Goal: Task Accomplishment & Management: Complete application form

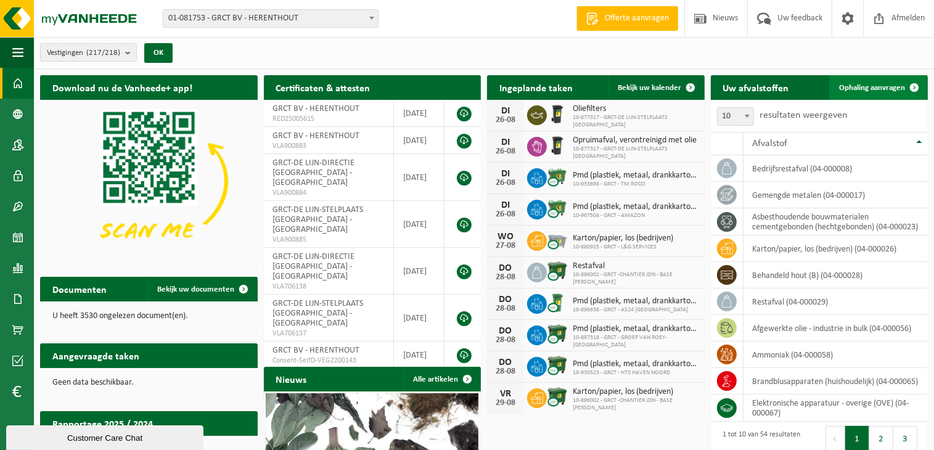
click at [913, 84] on span at bounding box center [914, 87] width 25 height 25
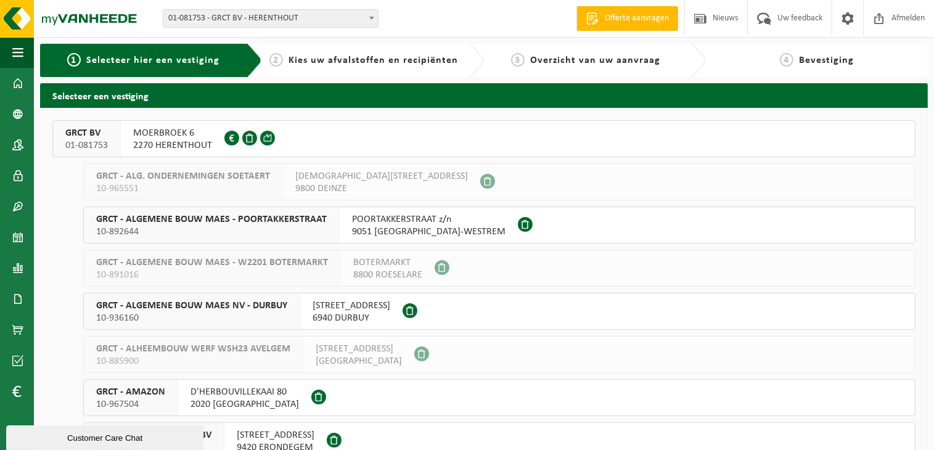
drag, startPoint x: 171, startPoint y: 141, endPoint x: 210, endPoint y: 160, distance: 43.0
click at [171, 141] on span "2270 HERENTHOUT" at bounding box center [172, 145] width 79 height 12
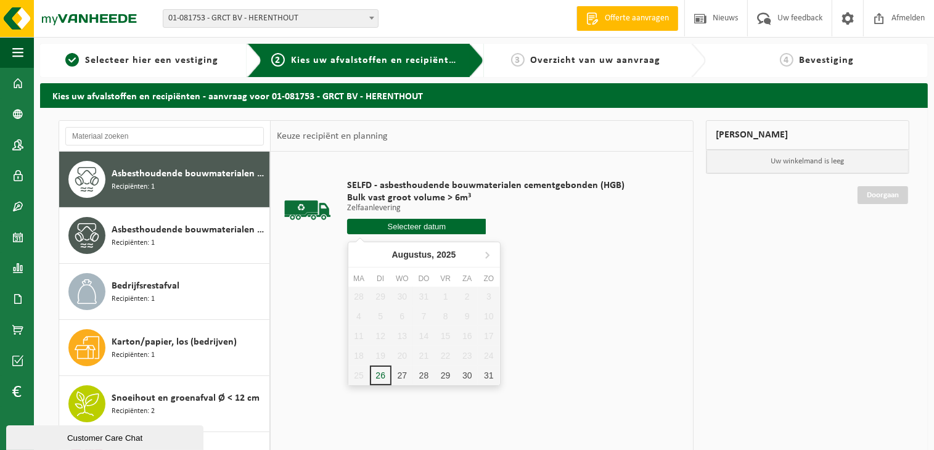
click at [413, 228] on input "text" at bounding box center [416, 226] width 139 height 15
click at [402, 377] on div "27" at bounding box center [403, 376] width 22 height 20
type input "Van [DATE]"
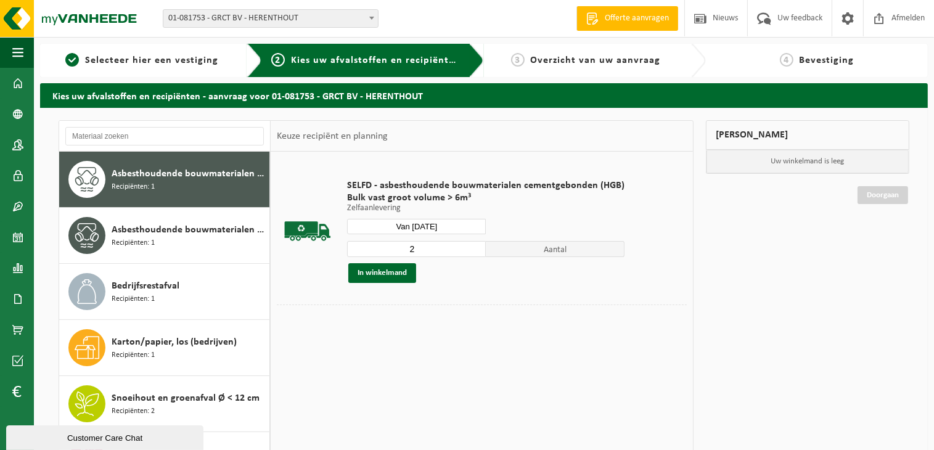
click at [476, 246] on input "2" at bounding box center [416, 249] width 139 height 16
click at [476, 246] on input "3" at bounding box center [416, 249] width 139 height 16
click at [475, 246] on input "4" at bounding box center [416, 249] width 139 height 16
click at [475, 246] on input "5" at bounding box center [416, 249] width 139 height 16
click at [475, 246] on input "6" at bounding box center [416, 249] width 139 height 16
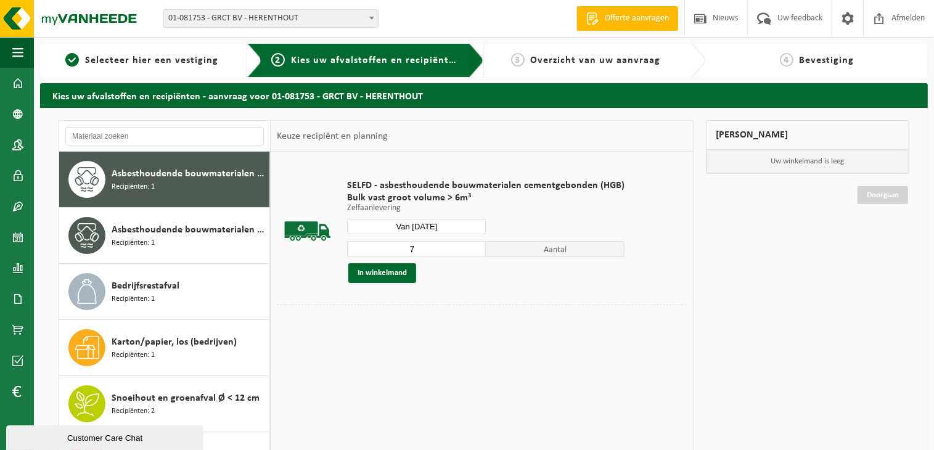
click at [475, 246] on input "7" at bounding box center [416, 249] width 139 height 16
click at [475, 246] on input "8" at bounding box center [416, 249] width 139 height 16
click at [475, 246] on input "9" at bounding box center [416, 249] width 139 height 16
type input "10"
click at [475, 246] on input "10" at bounding box center [416, 249] width 139 height 16
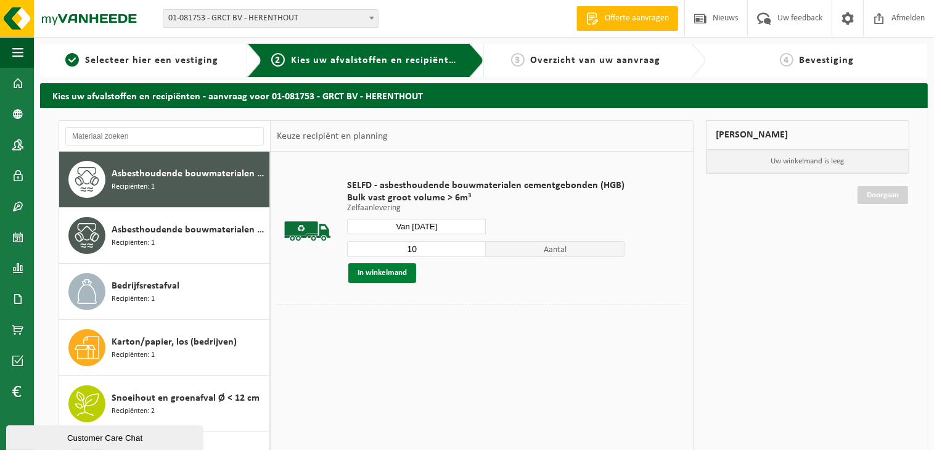
click at [393, 272] on button "In winkelmand" at bounding box center [382, 273] width 68 height 20
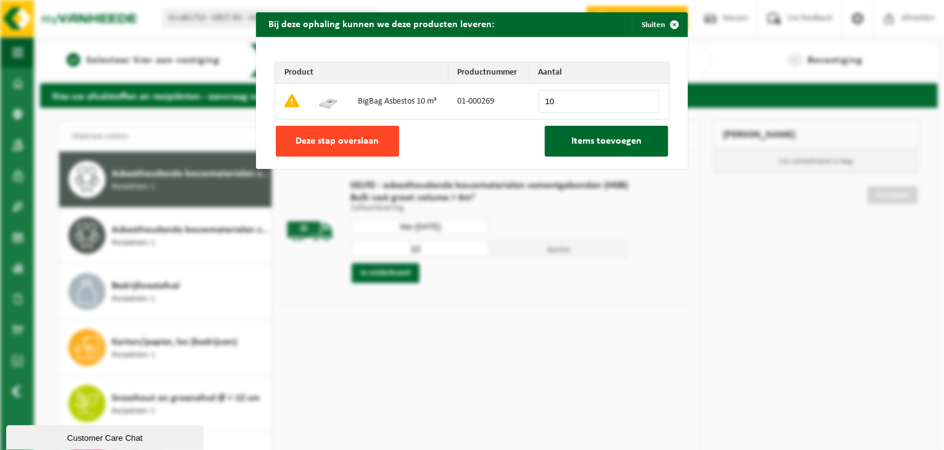
click at [347, 142] on span "Deze stap overslaan" at bounding box center [337, 141] width 83 height 10
type input "0"
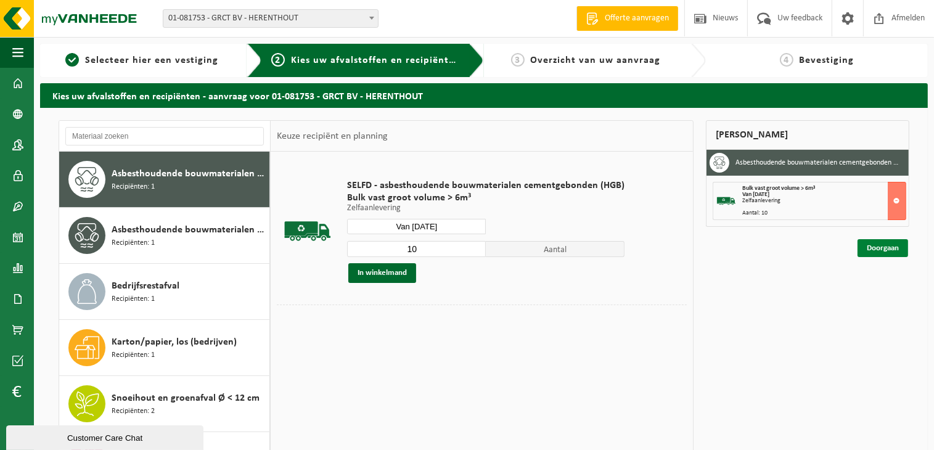
click at [881, 247] on link "Doorgaan" at bounding box center [883, 248] width 51 height 18
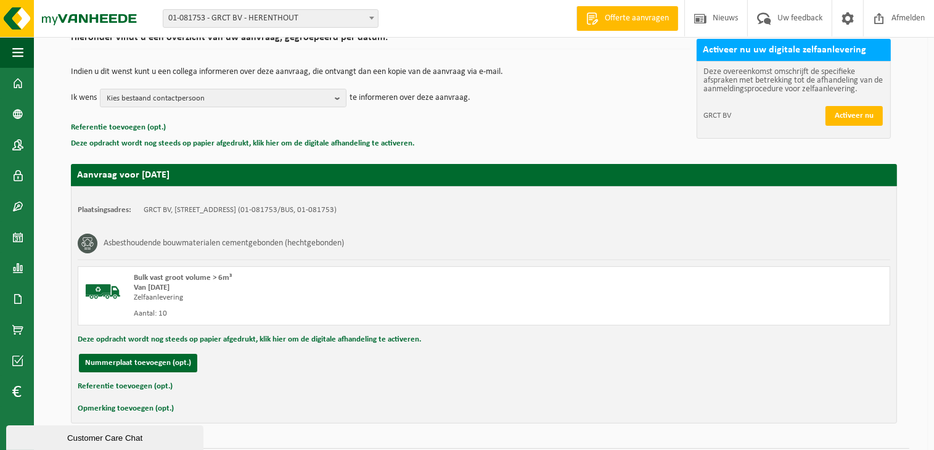
scroll to position [141, 0]
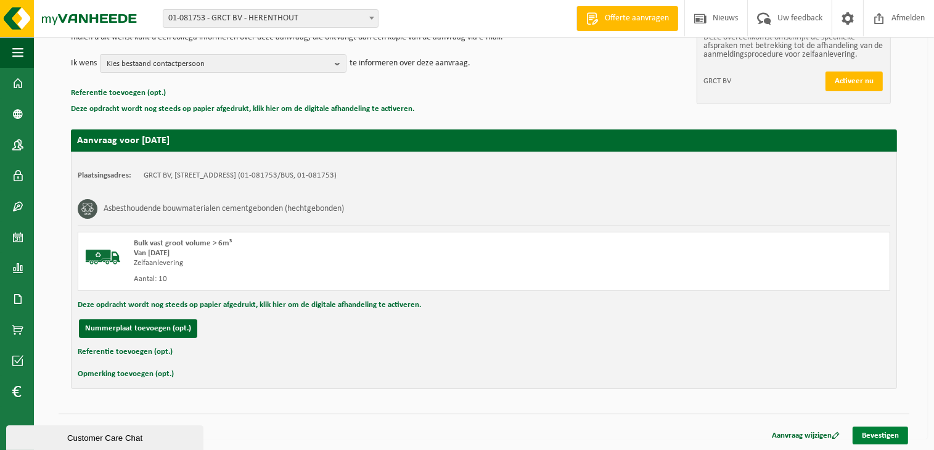
click at [887, 431] on link "Bevestigen" at bounding box center [881, 436] width 56 height 18
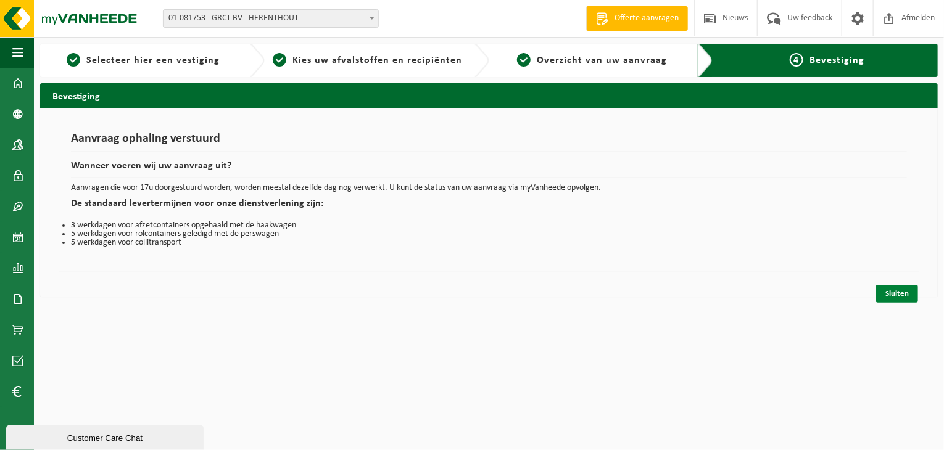
click at [900, 295] on link "Sluiten" at bounding box center [897, 294] width 42 height 18
